Goal: Register for event/course: Sign up to attend an event or enroll in a course

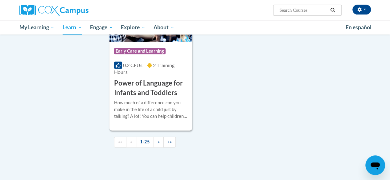
scroll to position [1561, 0]
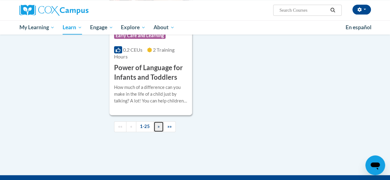
click at [158, 124] on span "»" at bounding box center [159, 126] width 2 height 5
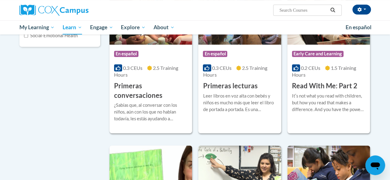
scroll to position [126, 0]
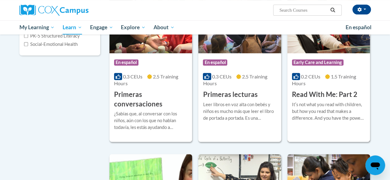
click at [322, 74] on div "0.2 CEUs 1.5 Training Hours" at bounding box center [328, 80] width 73 height 14
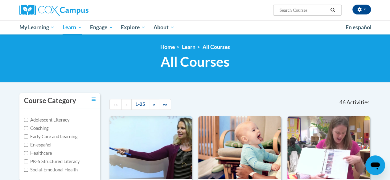
scroll to position [59, 0]
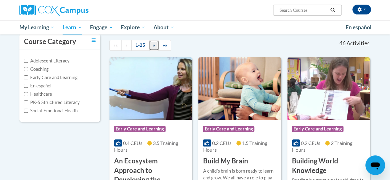
click at [153, 47] on span "»" at bounding box center [154, 45] width 2 height 5
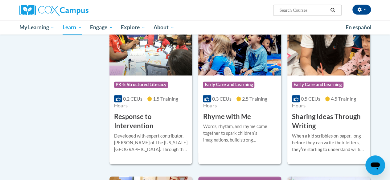
scroll to position [437, 0]
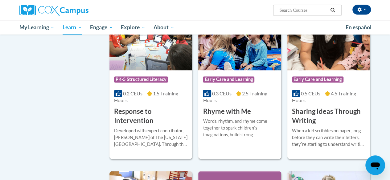
click at [221, 109] on h3 "Rhyme with Me" at bounding box center [227, 112] width 48 height 10
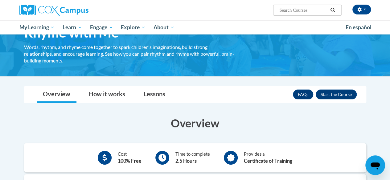
scroll to position [40, 0]
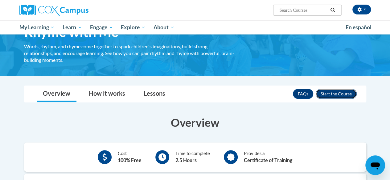
click at [337, 91] on button "Enroll" at bounding box center [336, 94] width 41 height 10
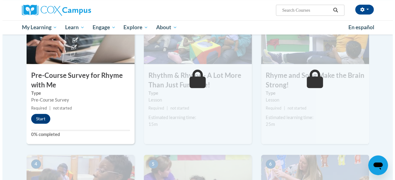
scroll to position [169, 0]
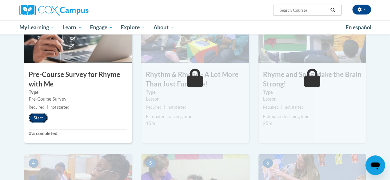
click at [36, 122] on button "Start" at bounding box center [38, 118] width 19 height 10
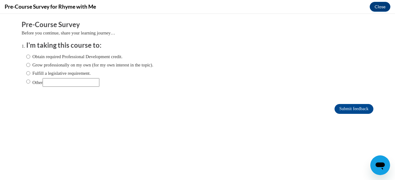
scroll to position [0, 0]
click at [36, 54] on label "Obtain required Professional Development credit." at bounding box center [74, 56] width 96 height 7
click at [30, 54] on input "Obtain required Professional Development credit." at bounding box center [28, 56] width 4 height 7
radio input "true"
click at [352, 110] on input "Submit feedback" at bounding box center [353, 109] width 39 height 10
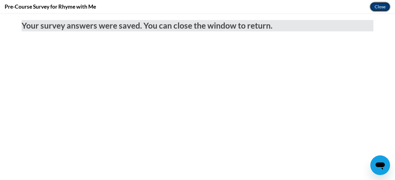
click at [383, 5] on button "Close" at bounding box center [380, 7] width 21 height 10
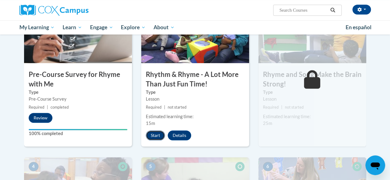
click at [147, 136] on button "Start" at bounding box center [155, 136] width 19 height 10
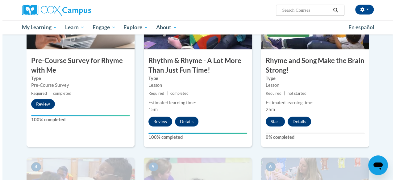
scroll to position [184, 0]
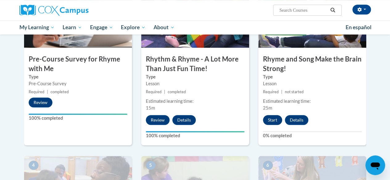
click at [271, 122] on button "Start" at bounding box center [272, 120] width 19 height 10
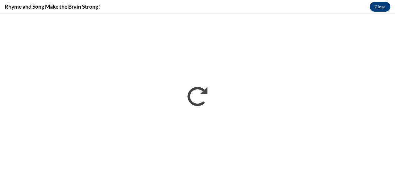
scroll to position [0, 0]
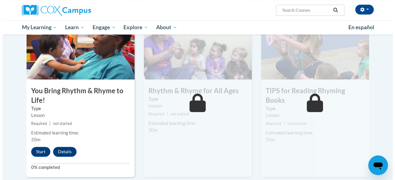
scroll to position [322, 0]
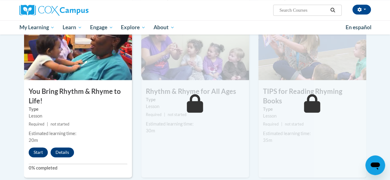
click at [38, 152] on button "Start" at bounding box center [38, 153] width 19 height 10
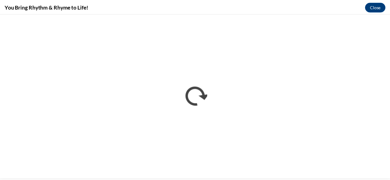
scroll to position [0, 0]
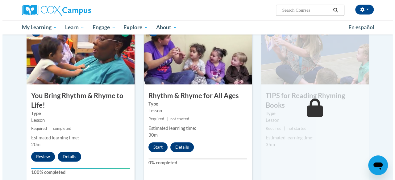
scroll to position [319, 0]
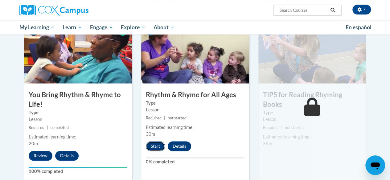
click at [157, 149] on button "Start" at bounding box center [155, 147] width 19 height 10
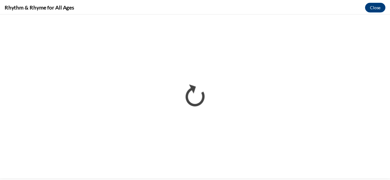
scroll to position [0, 0]
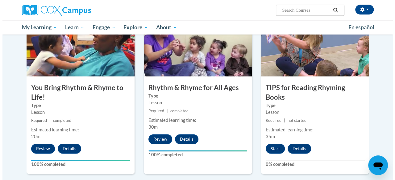
scroll to position [326, 0]
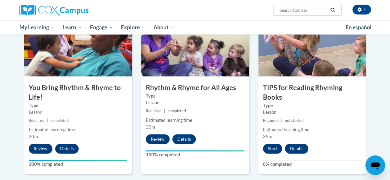
click at [272, 144] on button "Start" at bounding box center [272, 149] width 19 height 10
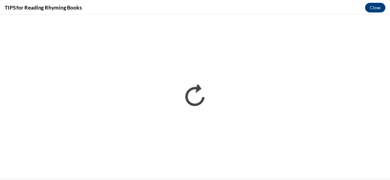
scroll to position [0, 0]
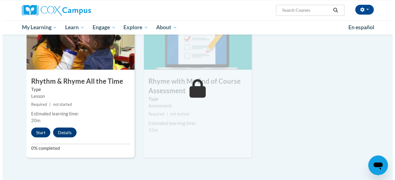
scroll to position [503, 0]
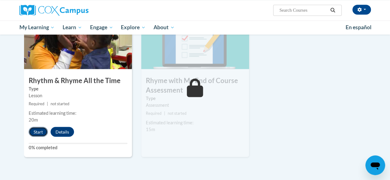
click at [35, 135] on button "Start" at bounding box center [38, 132] width 19 height 10
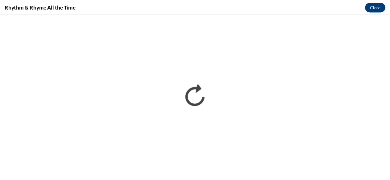
scroll to position [0, 0]
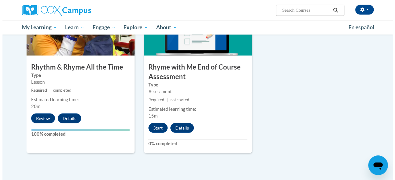
scroll to position [531, 0]
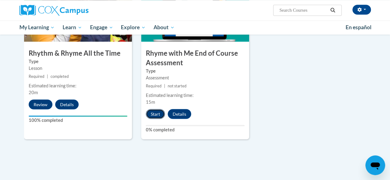
click at [155, 115] on button "Start" at bounding box center [155, 114] width 19 height 10
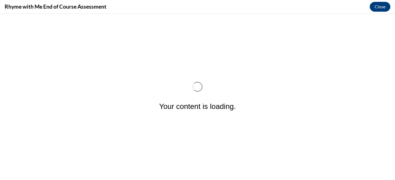
scroll to position [0, 0]
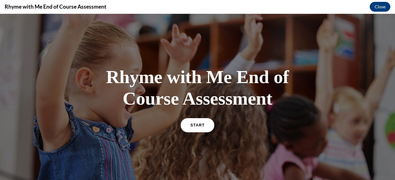
click at [197, 124] on span "START" at bounding box center [197, 125] width 14 height 5
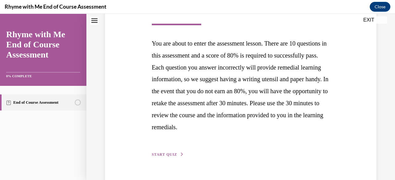
scroll to position [139, 0]
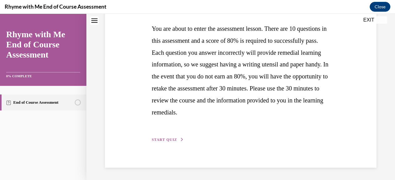
click at [168, 140] on span "START QUIZ" at bounding box center [164, 140] width 25 height 4
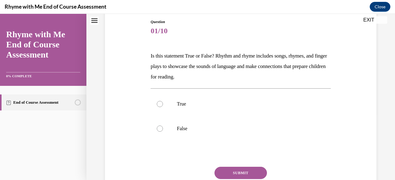
scroll to position [67, 0]
click at [253, 110] on label "True" at bounding box center [241, 103] width 180 height 25
click at [163, 107] on input "True" at bounding box center [160, 104] width 6 height 6
radio input "true"
click at [243, 171] on button "SUBMIT" at bounding box center [240, 173] width 52 height 12
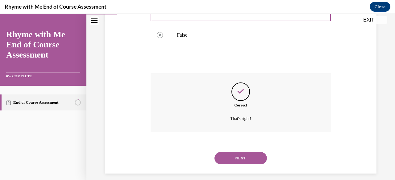
scroll to position [166, 0]
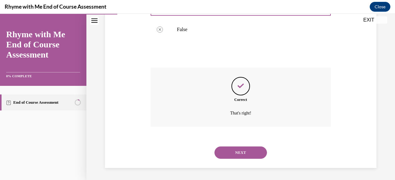
click at [235, 157] on button "NEXT" at bounding box center [240, 153] width 52 height 12
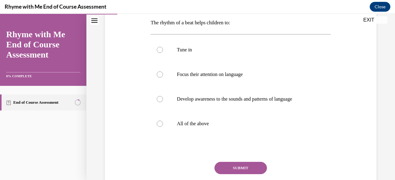
scroll to position [103, 0]
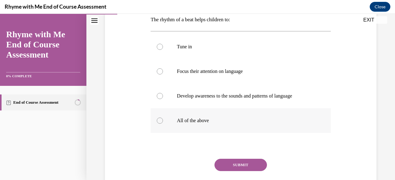
click at [251, 125] on label "All of the above" at bounding box center [241, 121] width 180 height 25
click at [163, 124] on input "All of the above" at bounding box center [160, 121] width 6 height 6
radio input "true"
click at [241, 165] on button "SUBMIT" at bounding box center [240, 165] width 52 height 12
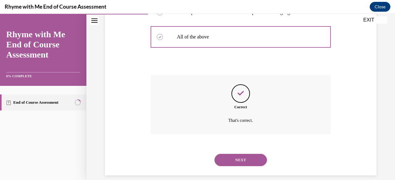
scroll to position [194, 0]
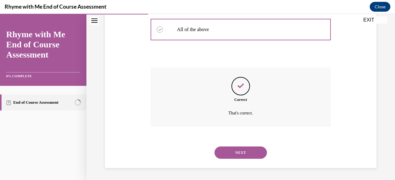
click at [246, 157] on button "NEXT" at bounding box center [240, 153] width 52 height 12
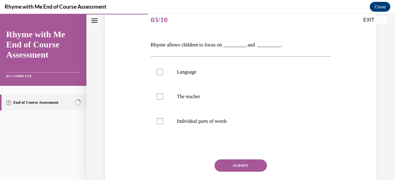
scroll to position [78, 0]
click at [242, 78] on label "Language" at bounding box center [241, 72] width 180 height 25
click at [163, 75] on input "Language" at bounding box center [160, 72] width 6 height 6
checkbox input "true"
click at [226, 130] on label "Individual parts of words" at bounding box center [241, 121] width 180 height 25
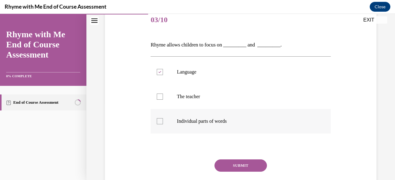
click at [163, 125] on input "Individual parts of words" at bounding box center [160, 121] width 6 height 6
checkbox input "true"
click at [238, 166] on button "SUBMIT" at bounding box center [240, 166] width 52 height 12
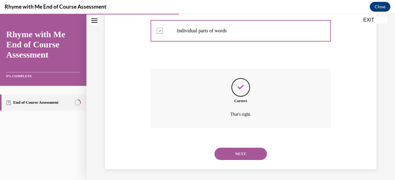
scroll to position [170, 0]
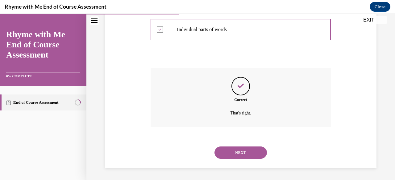
click at [233, 157] on button "NEXT" at bounding box center [240, 153] width 52 height 12
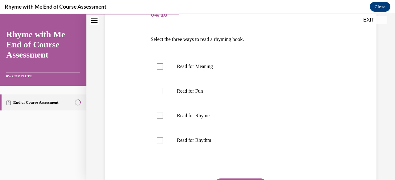
scroll to position [85, 0]
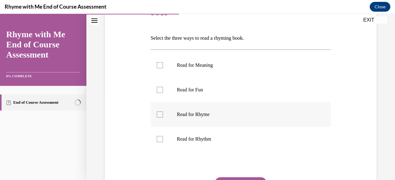
click at [212, 122] on label "Read for Rhyme" at bounding box center [241, 114] width 180 height 25
click at [163, 118] on input "Read for Rhyme" at bounding box center [160, 115] width 6 height 6
checkbox input "true"
click at [204, 141] on p "Read for Rhythm" at bounding box center [246, 139] width 138 height 6
click at [163, 141] on input "Read for Rhythm" at bounding box center [160, 139] width 6 height 6
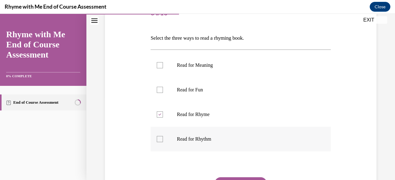
checkbox input "true"
click at [221, 71] on label "Read for Meaning" at bounding box center [241, 65] width 180 height 25
click at [163, 68] on input "Read for Meaning" at bounding box center [160, 65] width 6 height 6
checkbox input "true"
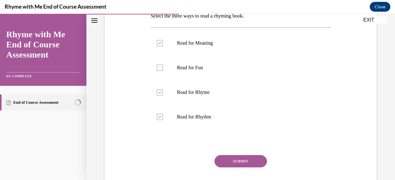
click at [232, 163] on button "SUBMIT" at bounding box center [240, 161] width 52 height 12
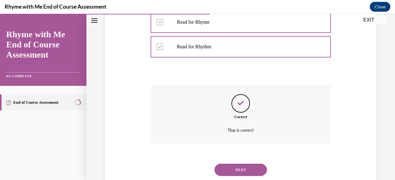
scroll to position [194, 0]
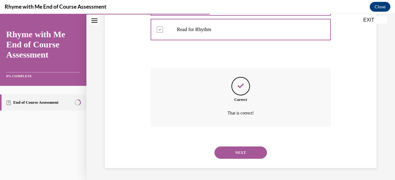
click at [238, 154] on button "NEXT" at bounding box center [240, 153] width 52 height 12
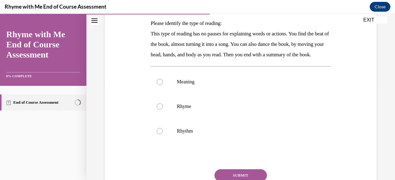
scroll to position [99, 0]
click at [187, 134] on p "Rhythm" at bounding box center [246, 131] width 138 height 6
click at [163, 134] on input "Rhythm" at bounding box center [160, 131] width 6 height 6
radio input "true"
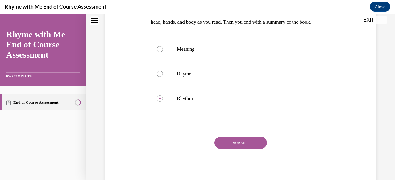
click at [239, 149] on button "SUBMIT" at bounding box center [240, 143] width 52 height 12
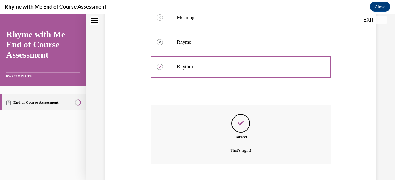
scroll to position [212, 0]
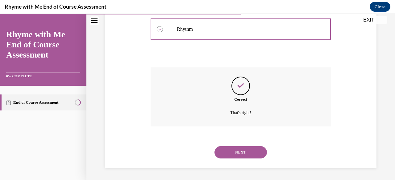
click at [236, 151] on button "NEXT" at bounding box center [240, 153] width 52 height 12
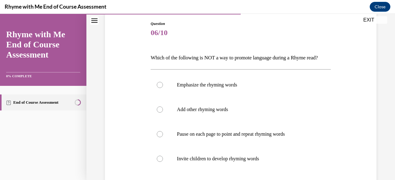
scroll to position [67, 0]
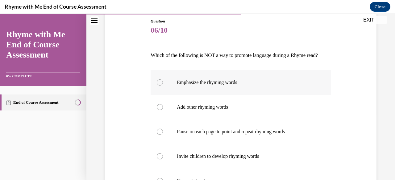
click at [239, 95] on label "Emphasize the rhyming words" at bounding box center [241, 82] width 180 height 25
click at [163, 86] on input "Emphasize the rhyming words" at bounding box center [160, 83] width 6 height 6
radio input "true"
click at [245, 95] on label "Emphasize the rhyming words" at bounding box center [241, 82] width 180 height 25
click at [163, 86] on input "Emphasize the rhyming words" at bounding box center [160, 83] width 6 height 6
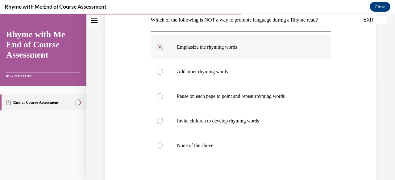
scroll to position [105, 0]
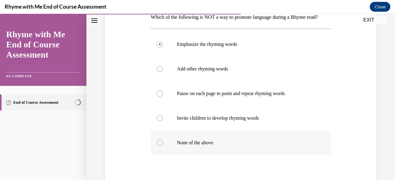
click at [212, 155] on label "None of the above" at bounding box center [241, 143] width 180 height 25
click at [163, 146] on input "None of the above" at bounding box center [160, 143] width 6 height 6
radio input "true"
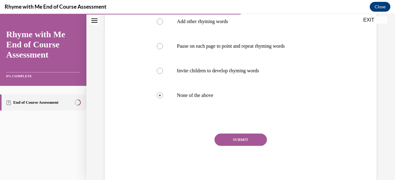
click at [247, 146] on button "SUBMIT" at bounding box center [240, 140] width 52 height 12
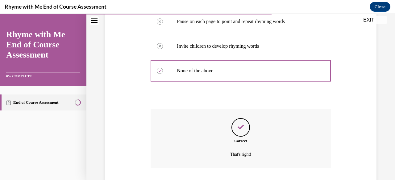
scroll to position [230, 0]
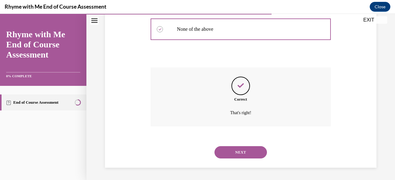
click at [243, 156] on button "NEXT" at bounding box center [240, 153] width 52 height 12
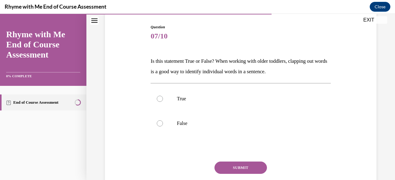
scroll to position [62, 0]
click at [180, 102] on label "True" at bounding box center [241, 98] width 180 height 25
click at [163, 102] on input "True" at bounding box center [160, 99] width 6 height 6
radio input "true"
click at [260, 168] on button "SUBMIT" at bounding box center [240, 168] width 52 height 12
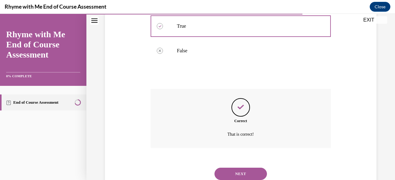
scroll to position [136, 0]
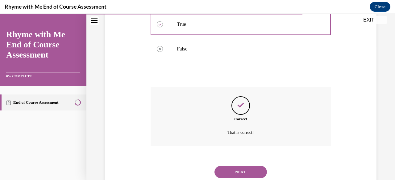
click at [253, 176] on button "NEXT" at bounding box center [240, 172] width 52 height 12
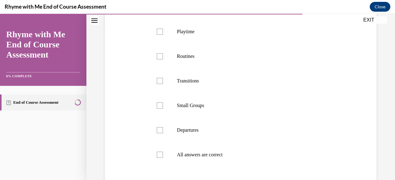
scroll to position [165, 0]
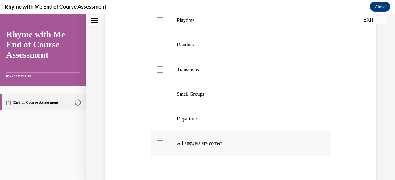
click at [196, 145] on p "All answers are correct" at bounding box center [246, 144] width 138 height 6
click at [163, 145] on input "All answers are correct" at bounding box center [160, 144] width 6 height 6
checkbox input "true"
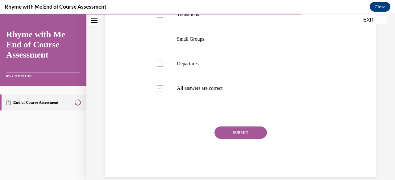
click at [242, 134] on button "SUBMIT" at bounding box center [240, 133] width 52 height 12
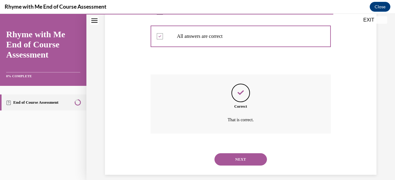
scroll to position [279, 0]
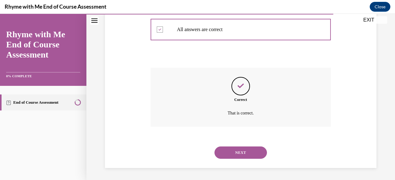
click at [252, 156] on button "NEXT" at bounding box center [240, 153] width 52 height 12
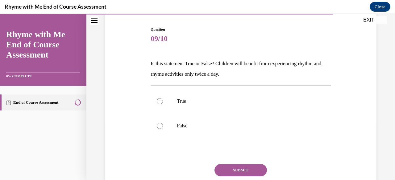
scroll to position [59, 0]
click at [183, 128] on p "False" at bounding box center [246, 126] width 138 height 6
click at [163, 128] on input "False" at bounding box center [160, 126] width 6 height 6
radio input "true"
click at [255, 172] on button "SUBMIT" at bounding box center [240, 170] width 52 height 12
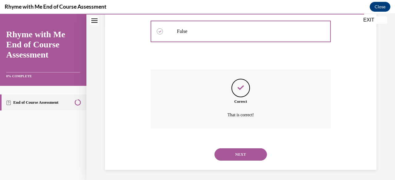
scroll to position [155, 0]
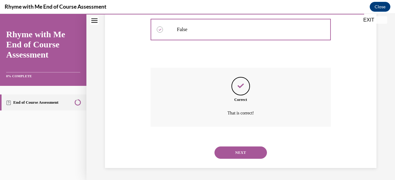
click at [254, 156] on button "NEXT" at bounding box center [240, 153] width 52 height 12
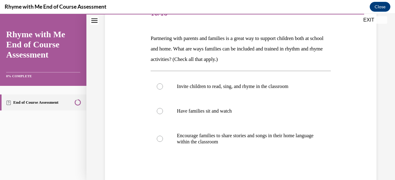
scroll to position [85, 0]
click at [291, 92] on label "Invite children to read, sing, and rhyme in the classroom" at bounding box center [241, 86] width 180 height 25
click at [163, 89] on input "Invite children to read, sing, and rhyme in the classroom" at bounding box center [160, 86] width 6 height 6
radio input "true"
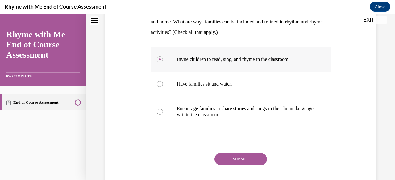
scroll to position [115, 0]
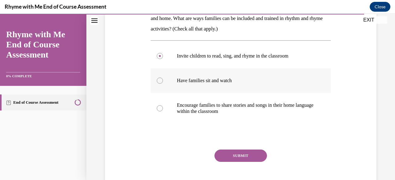
click at [231, 86] on label "Have families sit and watch" at bounding box center [241, 80] width 180 height 25
click at [163, 84] on input "Have families sit and watch" at bounding box center [160, 81] width 6 height 6
radio input "true"
click at [241, 111] on p "Encourage families to share stories and songs in their home language within the…" at bounding box center [246, 108] width 138 height 12
click at [163, 111] on input "Encourage families to share stories and songs in their home language within the…" at bounding box center [160, 108] width 6 height 6
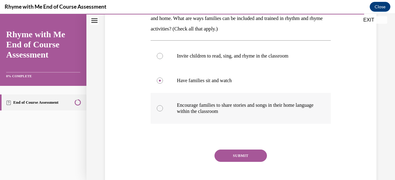
radio input "true"
click at [241, 157] on button "SUBMIT" at bounding box center [240, 156] width 52 height 12
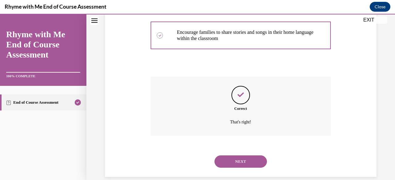
scroll to position [197, 0]
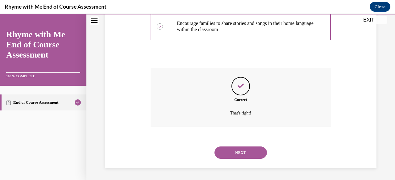
click at [248, 150] on button "NEXT" at bounding box center [240, 153] width 52 height 12
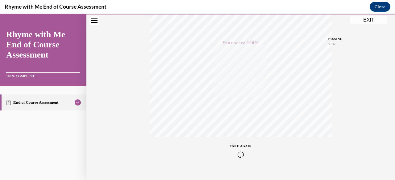
scroll to position [149, 0]
click at [374, 23] on div "Quiz Results PASSING 80% Your score 100% Passed PASSING 80% Your score Your sco…" at bounding box center [240, 32] width 308 height 297
click at [369, 22] on button "EXIT" at bounding box center [368, 19] width 37 height 7
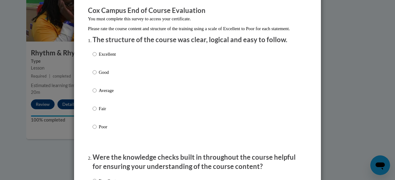
click at [109, 76] on p "Good" at bounding box center [107, 72] width 17 height 7
click at [97, 76] on input "Good" at bounding box center [95, 72] width 4 height 7
radio input "true"
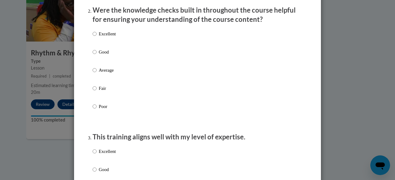
scroll to position [201, 0]
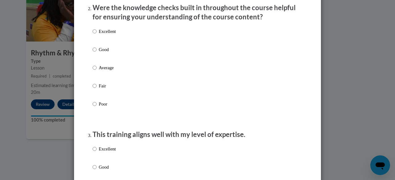
click at [103, 53] on p "Good" at bounding box center [107, 49] width 17 height 7
click at [97, 53] on input "Good" at bounding box center [95, 49] width 4 height 7
radio input "true"
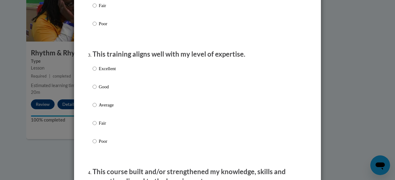
scroll to position [285, 0]
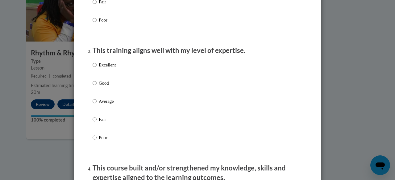
click at [111, 87] on p "Good" at bounding box center [107, 83] width 17 height 7
click at [97, 87] on input "Good" at bounding box center [95, 83] width 4 height 7
radio input "true"
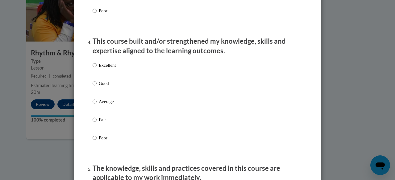
click at [112, 87] on p "Good" at bounding box center [107, 83] width 17 height 7
click at [97, 87] on input "Good" at bounding box center [95, 83] width 4 height 7
radio input "true"
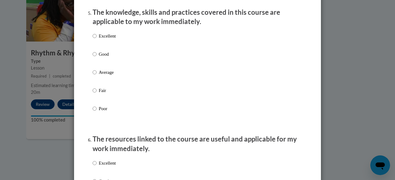
scroll to position [569, 0]
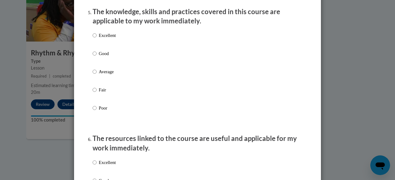
click at [110, 64] on label "Good" at bounding box center [104, 58] width 23 height 17
click at [97, 57] on input "Good" at bounding box center [95, 53] width 4 height 7
radio input "true"
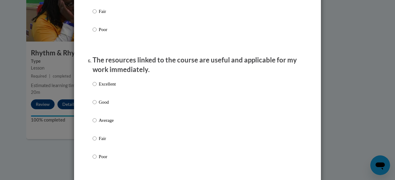
scroll to position [652, 0]
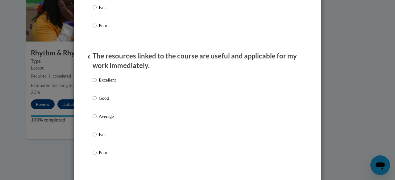
click at [106, 108] on label "Good" at bounding box center [104, 103] width 23 height 17
click at [97, 102] on input "Good" at bounding box center [95, 98] width 4 height 7
radio input "true"
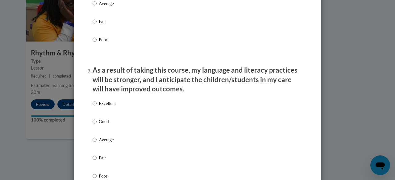
scroll to position [766, 0]
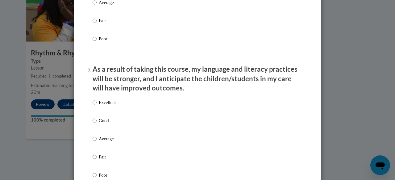
click at [112, 124] on p "Good" at bounding box center [107, 121] width 17 height 7
click at [97, 124] on input "Good" at bounding box center [95, 121] width 4 height 7
radio input "true"
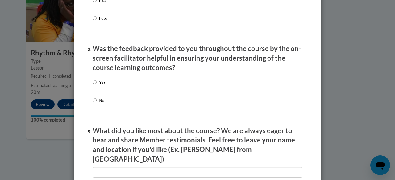
scroll to position [928, 0]
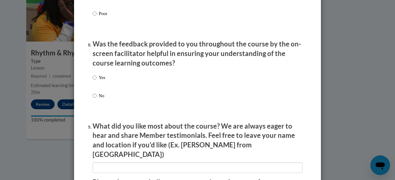
click at [111, 82] on div "Yes No" at bounding box center [198, 94] width 210 height 46
click at [103, 81] on p "Yes" at bounding box center [102, 77] width 6 height 7
click at [97, 81] on input "Yes" at bounding box center [95, 77] width 4 height 7
radio input "true"
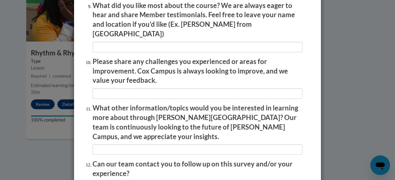
scroll to position [1102, 0]
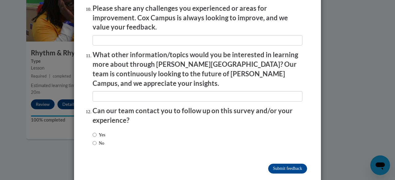
click at [102, 140] on label "No" at bounding box center [99, 143] width 12 height 7
click at [97, 140] on input "No" at bounding box center [95, 143] width 4 height 7
radio input "true"
click at [275, 164] on input "Submit feedback" at bounding box center [287, 169] width 39 height 10
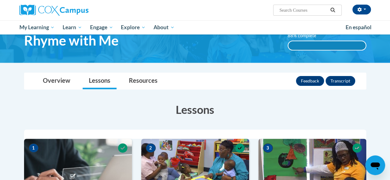
scroll to position [0, 0]
